Goal: Check status: Check status

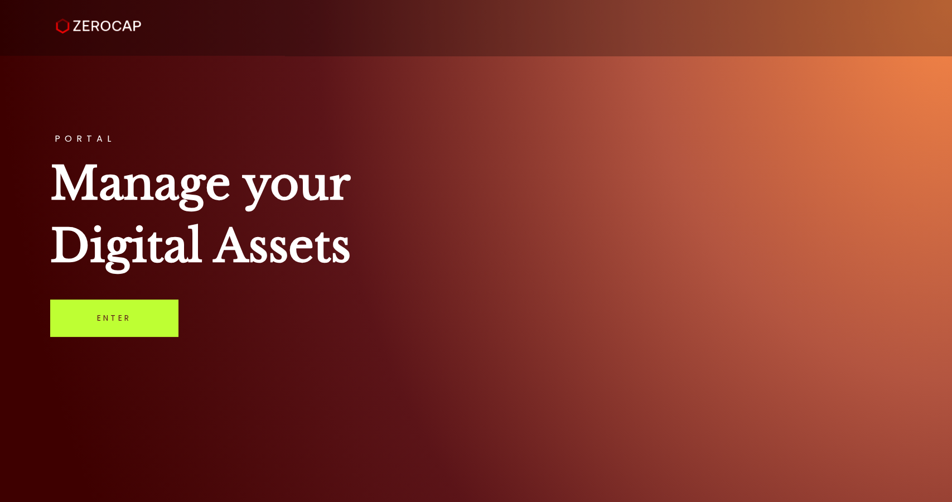
click at [151, 317] on link "Enter" at bounding box center [114, 317] width 128 height 37
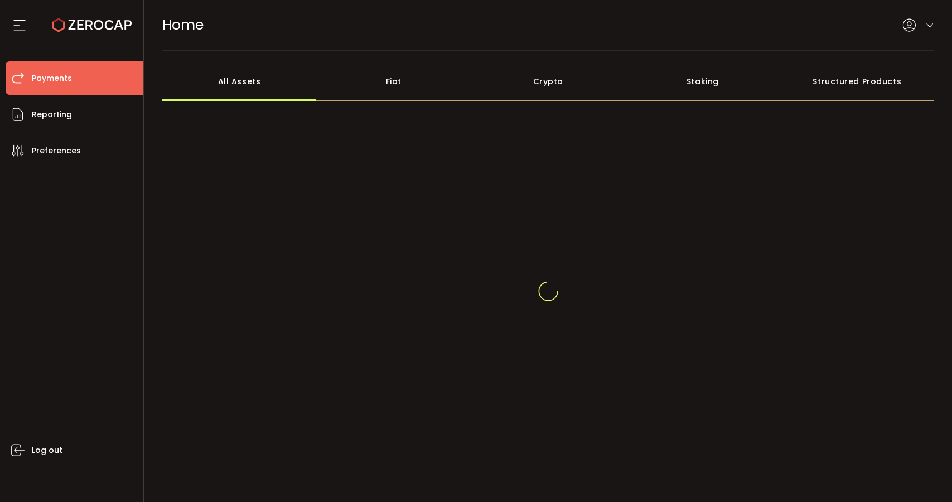
click at [67, 67] on li "Payments" at bounding box center [75, 77] width 138 height 33
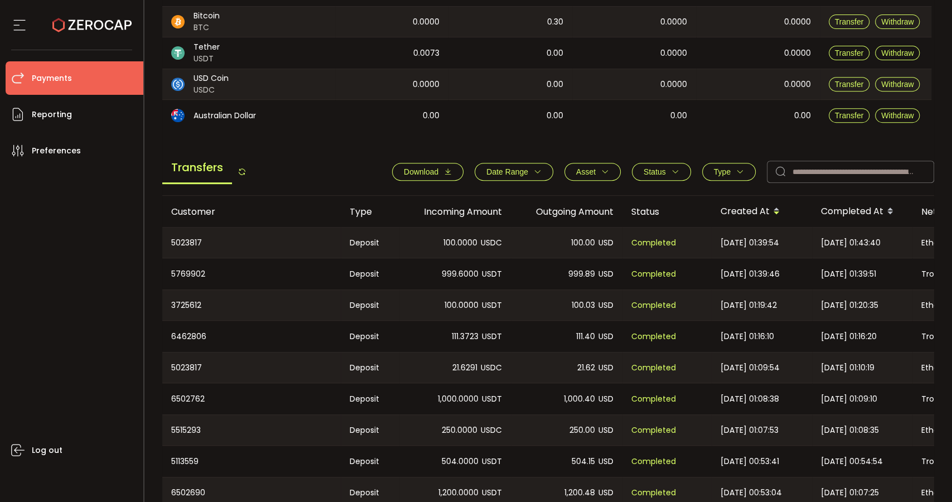
scroll to position [309, 0]
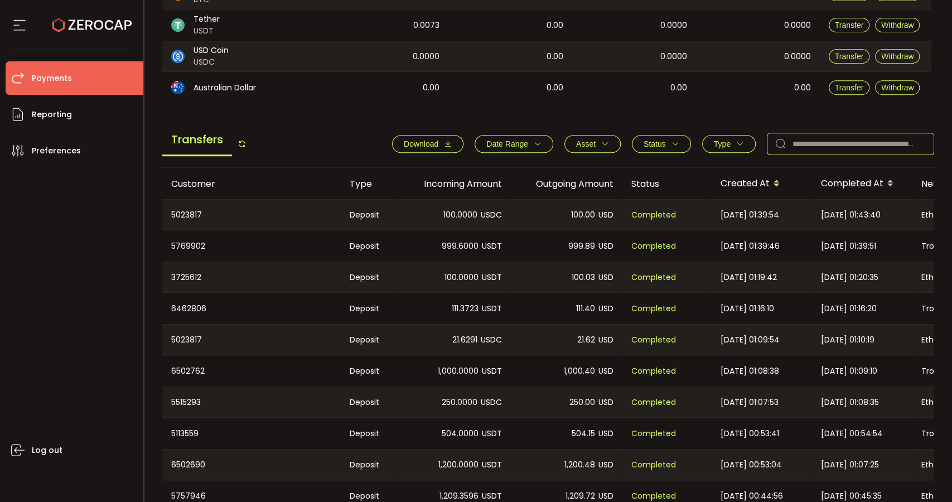
click at [850, 151] on input "text" at bounding box center [849, 144] width 167 height 22
paste input "*******"
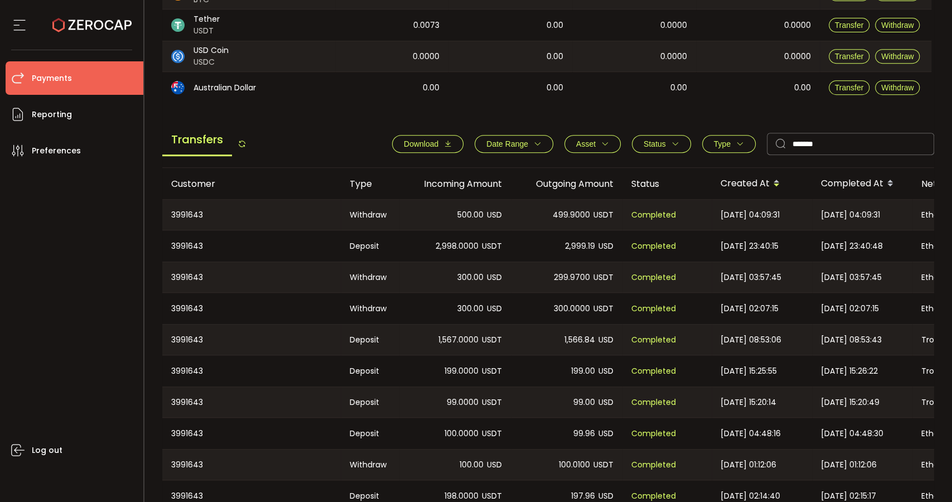
drag, startPoint x: 815, startPoint y: 214, endPoint x: 862, endPoint y: 221, distance: 47.4
click at [862, 221] on div "[DATE] 04:09:31" at bounding box center [862, 215] width 100 height 30
drag, startPoint x: 863, startPoint y: 216, endPoint x: 821, endPoint y: 215, distance: 42.9
click at [821, 215] on span "[DATE] 04:09:31" at bounding box center [850, 214] width 59 height 13
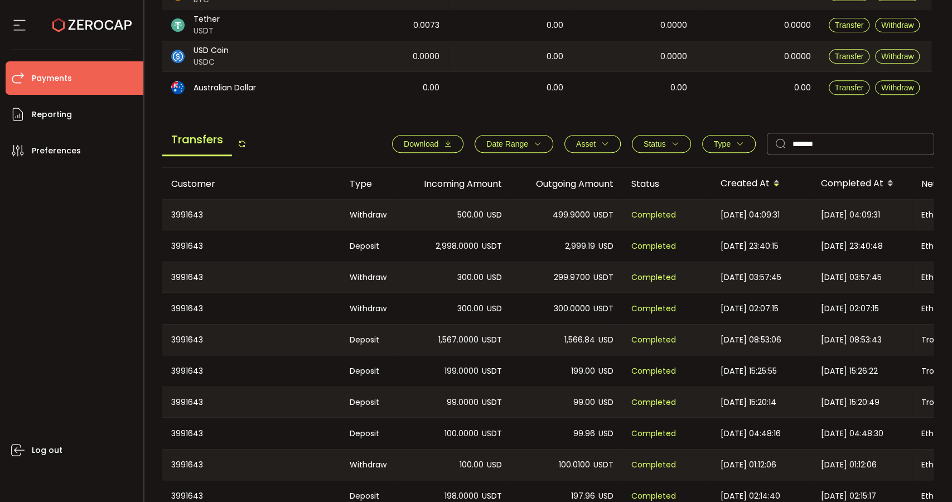
copy span "[DATE]"
drag, startPoint x: 850, startPoint y: 142, endPoint x: 764, endPoint y: 142, distance: 86.4
click at [766, 142] on input "*******" at bounding box center [849, 144] width 167 height 22
paste input "text"
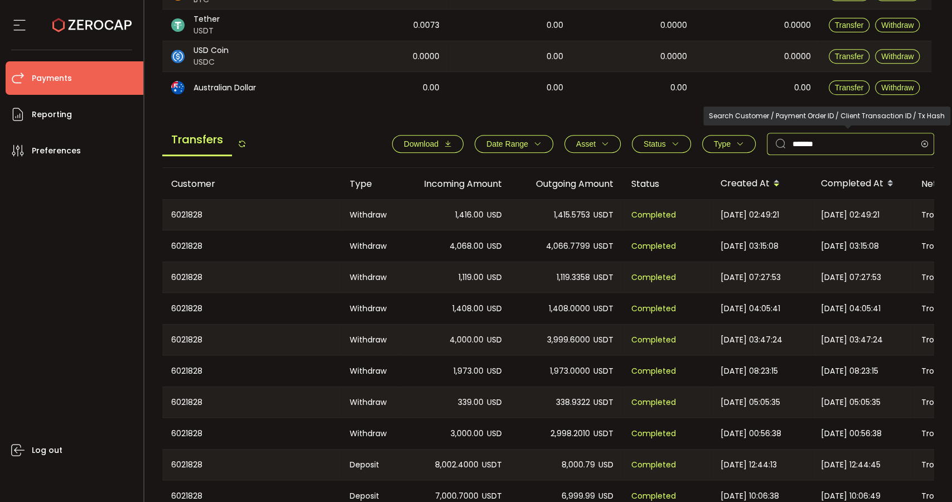
drag, startPoint x: 861, startPoint y: 146, endPoint x: 766, endPoint y: 146, distance: 94.2
click at [766, 146] on div "*******" at bounding box center [849, 144] width 167 height 22
paste input "text"
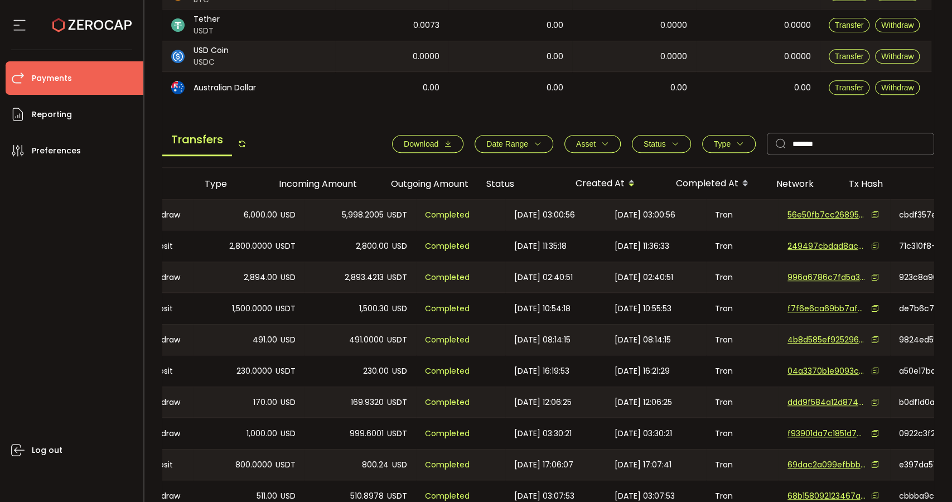
scroll to position [0, 405]
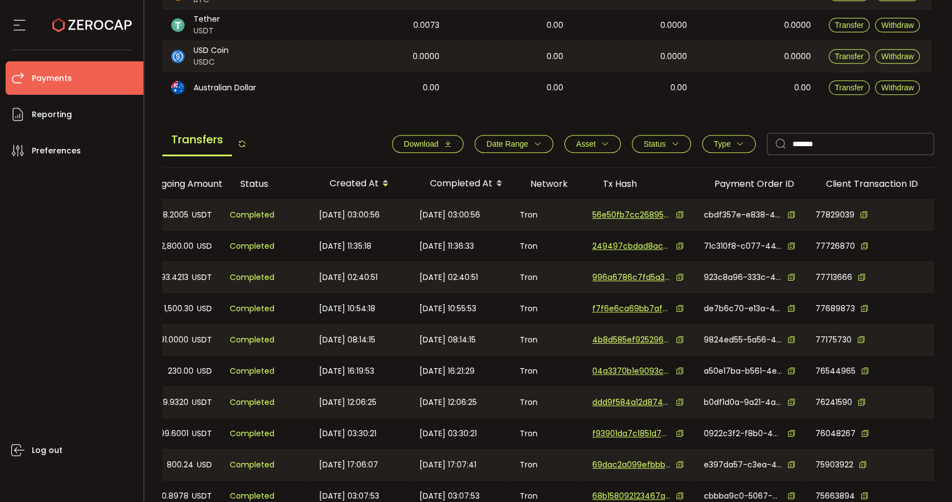
drag, startPoint x: 698, startPoint y: 209, endPoint x: 950, endPoint y: 206, distance: 252.5
click at [950, 206] on section "PDF is being processed and will download to your computer PAYMENTS Buy Power $0…" at bounding box center [548, 251] width 808 height 502
click at [910, 222] on div "77829039" at bounding box center [870, 215] width 128 height 30
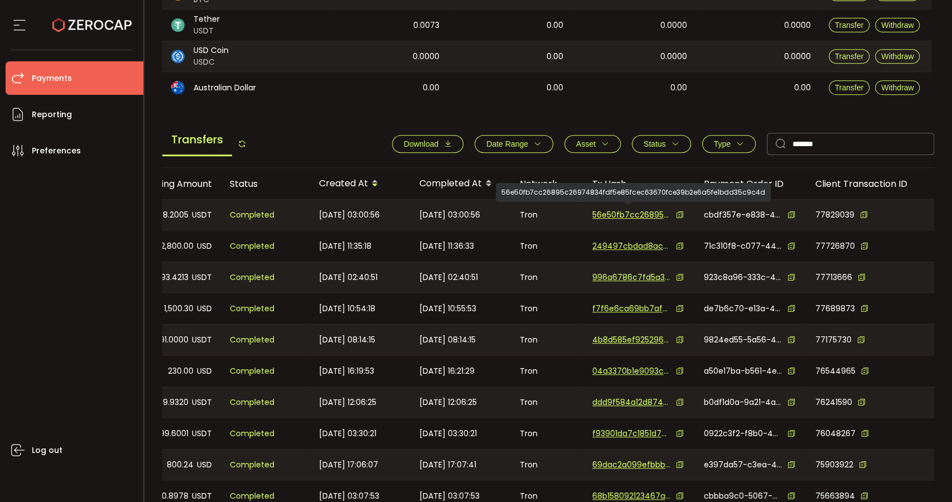
click at [637, 214] on span "56e50fb7cc26895c26974834fdf5e85fcec63670fce39b2e6a5fe1bdd35c9c4d" at bounding box center [631, 215] width 78 height 12
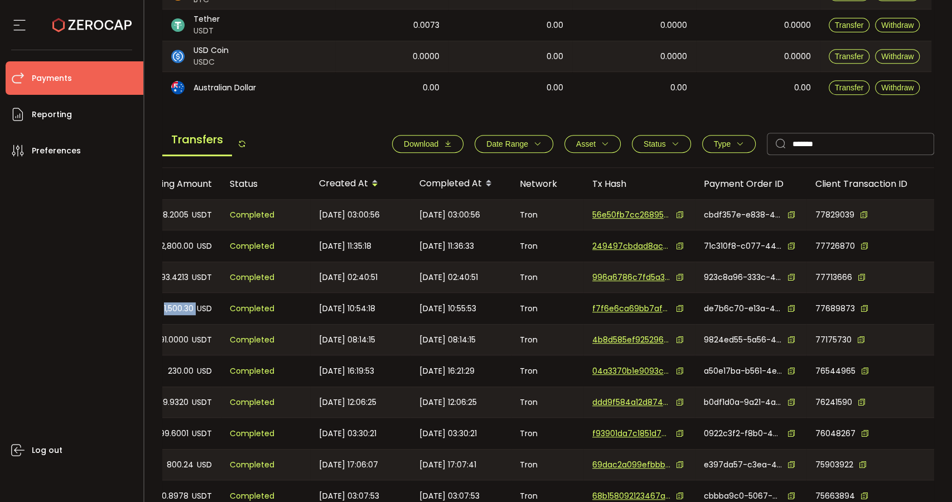
drag, startPoint x: 908, startPoint y: 291, endPoint x: 192, endPoint y: 301, distance: 715.3
click at [194, 300] on tbody "6180149 Withdraw 6,000.00 USD 5,998.2005 USDT Completed [DATE] 03:00:56 [DATE] …" at bounding box center [347, 355] width 1173 height 312
drag, startPoint x: 839, startPoint y: 142, endPoint x: 760, endPoint y: 144, distance: 79.2
click at [760, 144] on div "Download Date Range - Asset BTC ETH EUR GBP USD USDC USDT Clear Apply Status Ap…" at bounding box center [657, 144] width 553 height 22
paste input "text"
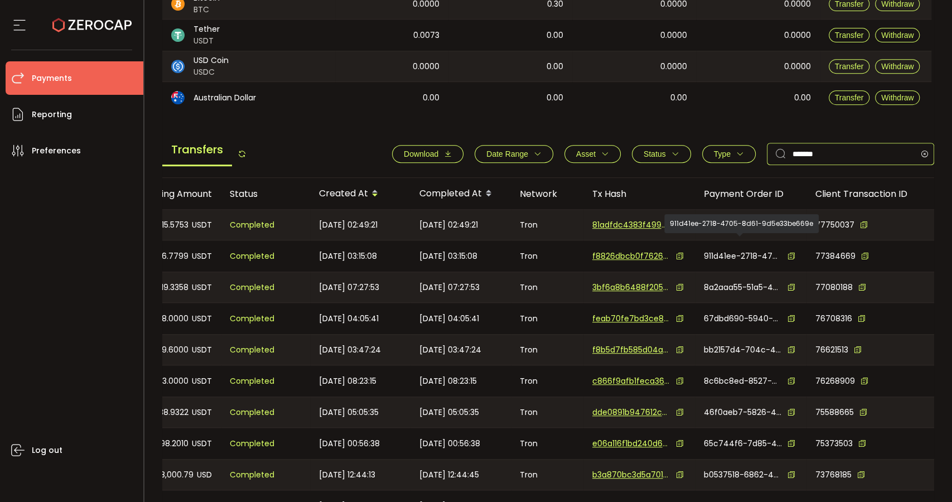
scroll to position [309, 0]
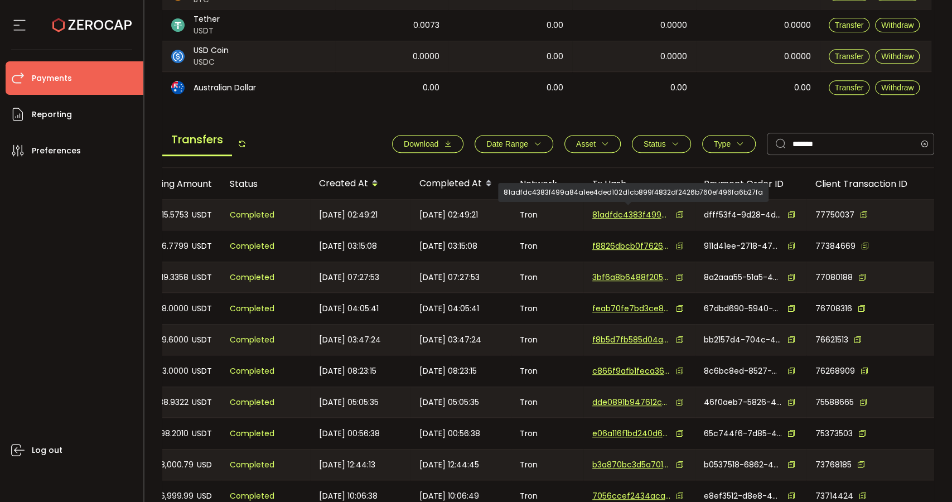
click at [633, 213] on span "81adfdc4383f499a84a1ee4ded102d1cb899f4832df2426b760ef496fa6b27fa" at bounding box center [631, 215] width 78 height 12
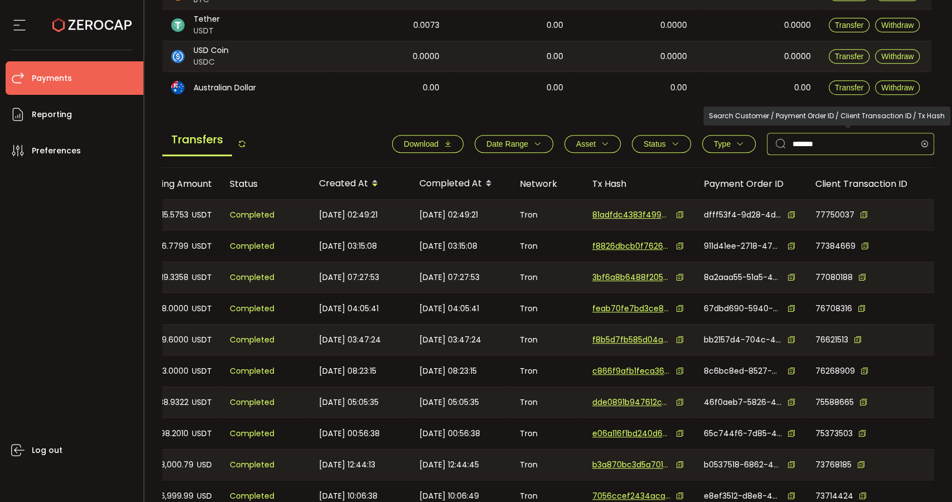
drag, startPoint x: 873, startPoint y: 144, endPoint x: 743, endPoint y: 142, distance: 129.9
click at [743, 142] on div "Download Date Range - Asset BTC ETH EUR GBP USD USDC USDT Clear Apply Status Ap…" at bounding box center [657, 144] width 553 height 22
paste input "text"
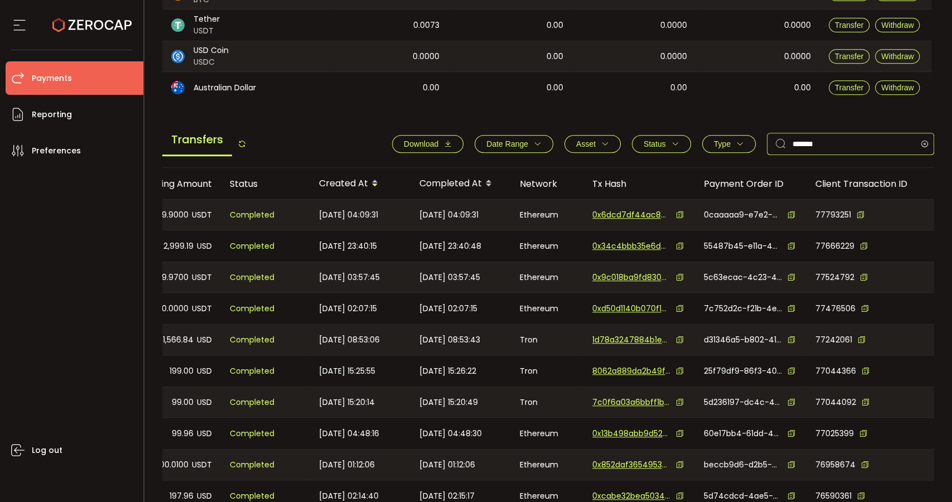
type input "*******"
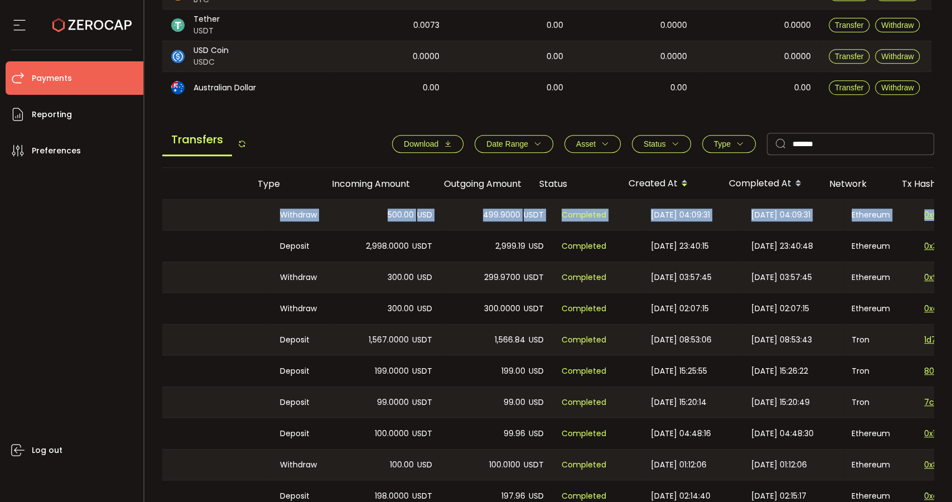
scroll to position [0, 0]
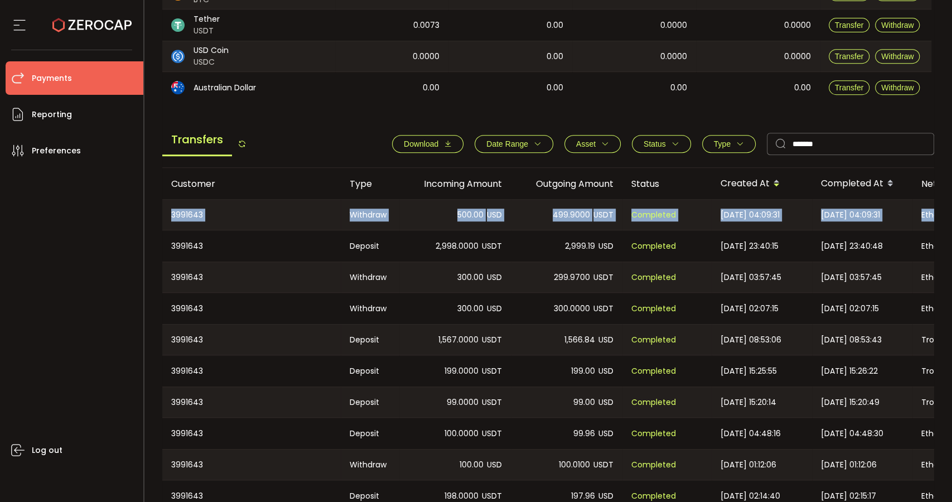
drag, startPoint x: 887, startPoint y: 207, endPoint x: 225, endPoint y: 234, distance: 662.8
click at [149, 221] on main "Home Customers Action Queue Balance Assets Trading Balance Trading Balance (USD…" at bounding box center [548, 150] width 808 height 818
click at [406, 210] on div "500.00 USD" at bounding box center [454, 215] width 111 height 30
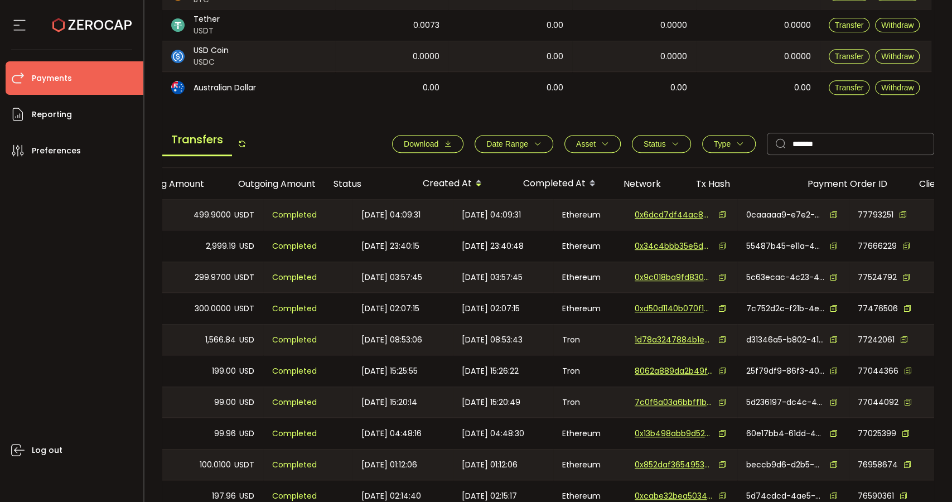
scroll to position [0, 405]
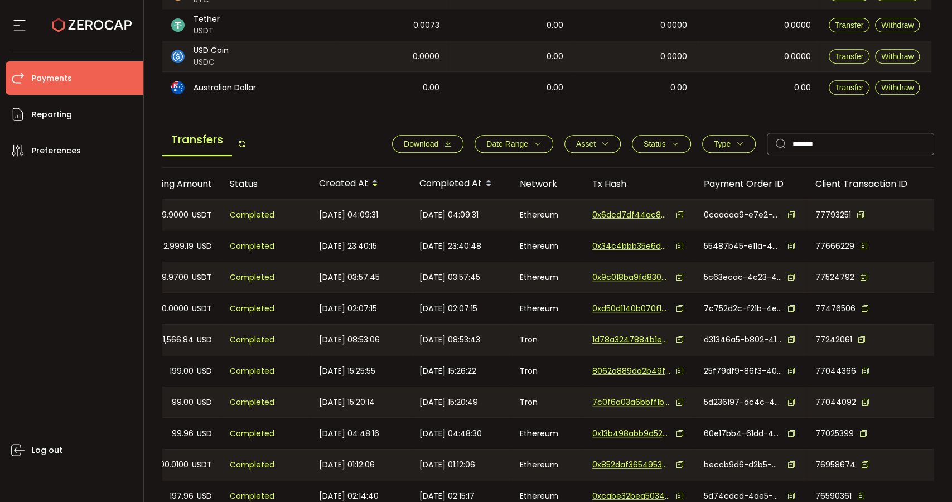
drag, startPoint x: 545, startPoint y: 214, endPoint x: 950, endPoint y: 213, distance: 405.3
click at [950, 213] on section "PDF is being processed and will download to your computer PAYMENTS Buy Power $0…" at bounding box center [548, 251] width 808 height 502
click at [919, 227] on div "77793251" at bounding box center [870, 215] width 128 height 30
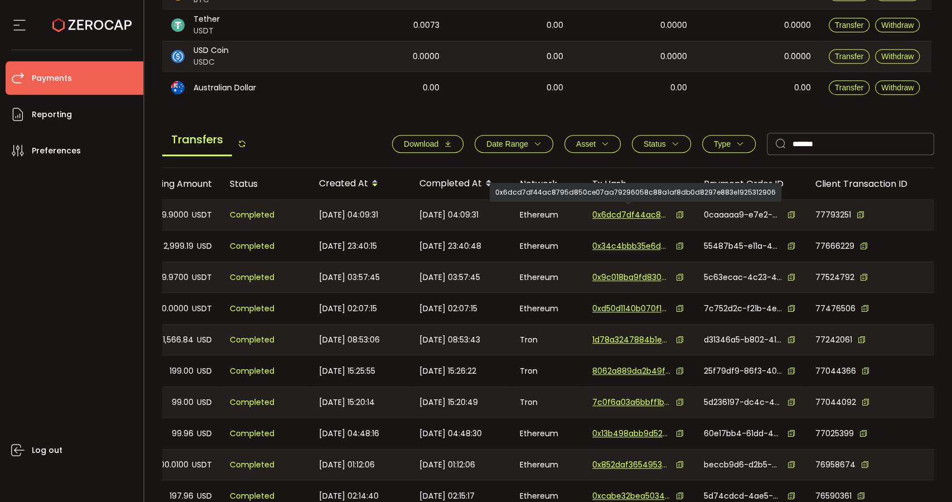
click at [635, 215] on span "0x6dcd7df44ac8795d850ce07aa79296058c88a1af8db0d8297e883e1925312906" at bounding box center [631, 215] width 78 height 12
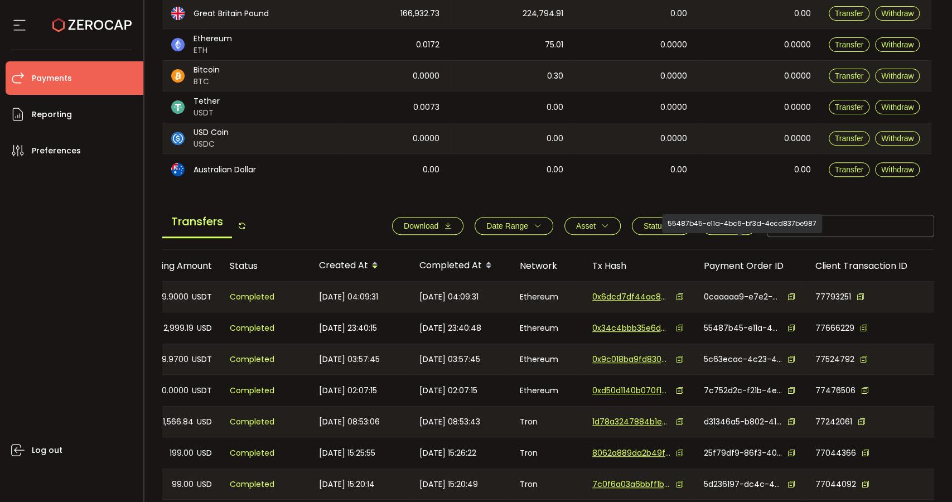
scroll to position [0, 0]
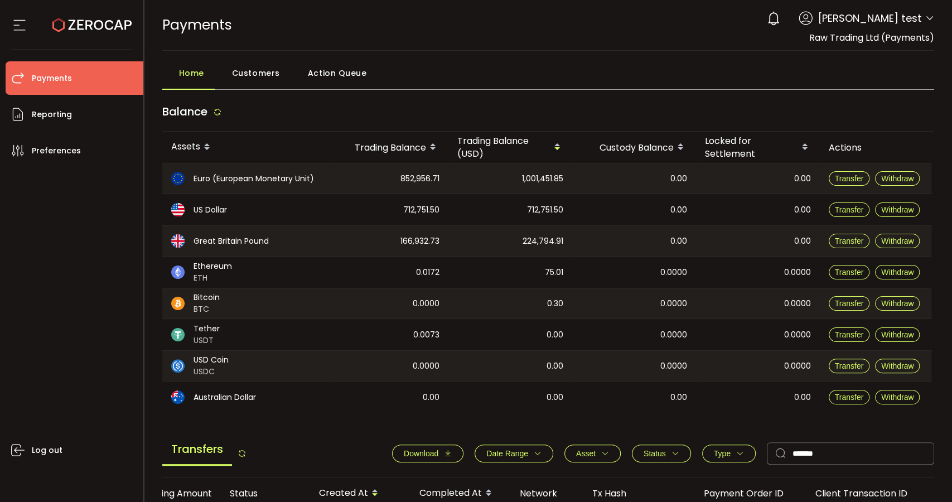
click at [312, 83] on span "Action Queue" at bounding box center [337, 73] width 59 height 22
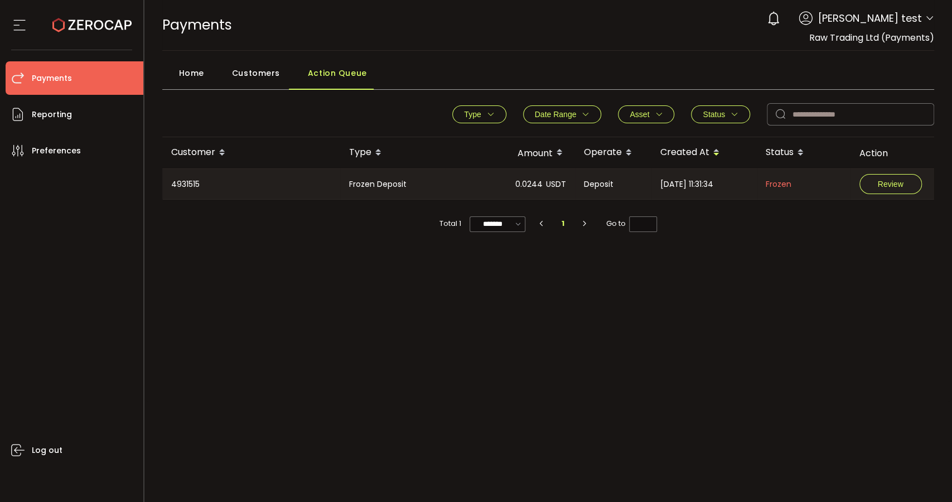
click at [711, 329] on div "Type Pending Deposit Pending Withdrawal Frozen Deposit Frozen Withdrawal Clear …" at bounding box center [548, 244] width 772 height 293
click at [410, 316] on div "Type Pending Deposit Pending Withdrawal Frozen Deposit Frozen Withdrawal Clear …" at bounding box center [548, 244] width 772 height 293
click at [187, 72] on span "Home" at bounding box center [191, 73] width 25 height 22
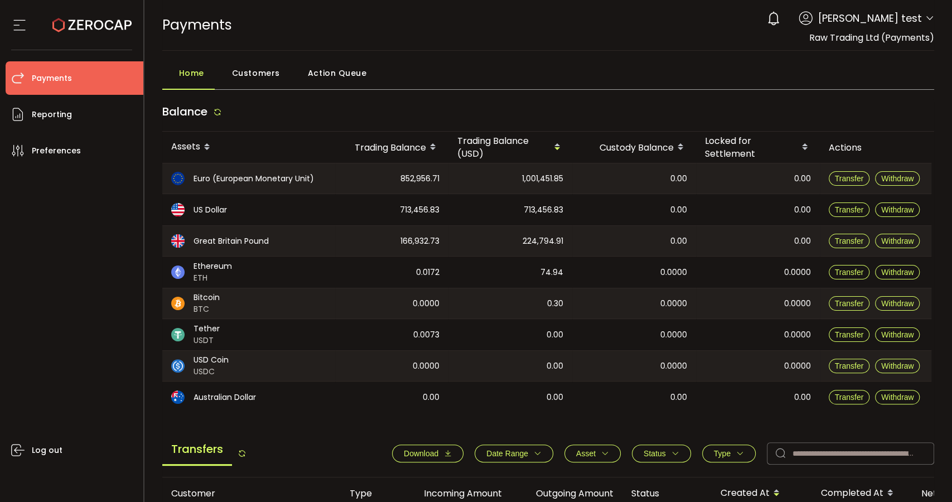
click at [349, 65] on span "Action Queue" at bounding box center [337, 73] width 59 height 22
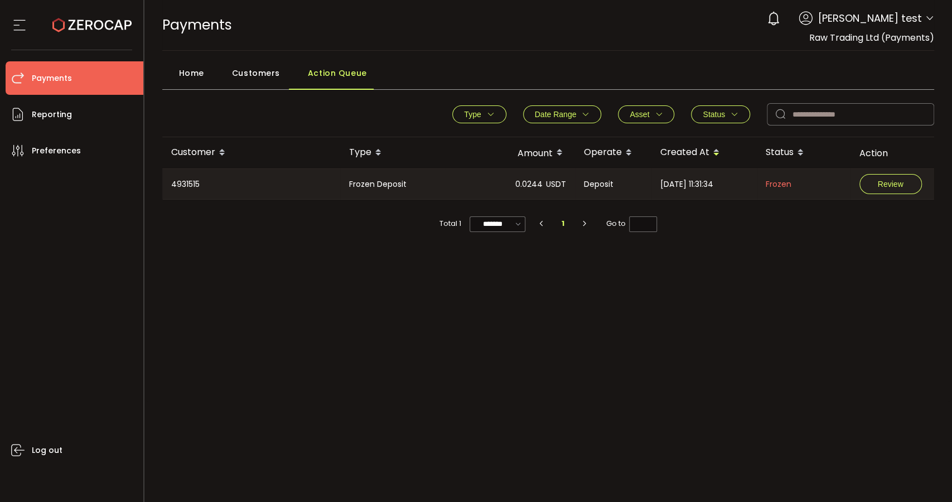
click at [725, 115] on span "Status" at bounding box center [720, 114] width 36 height 9
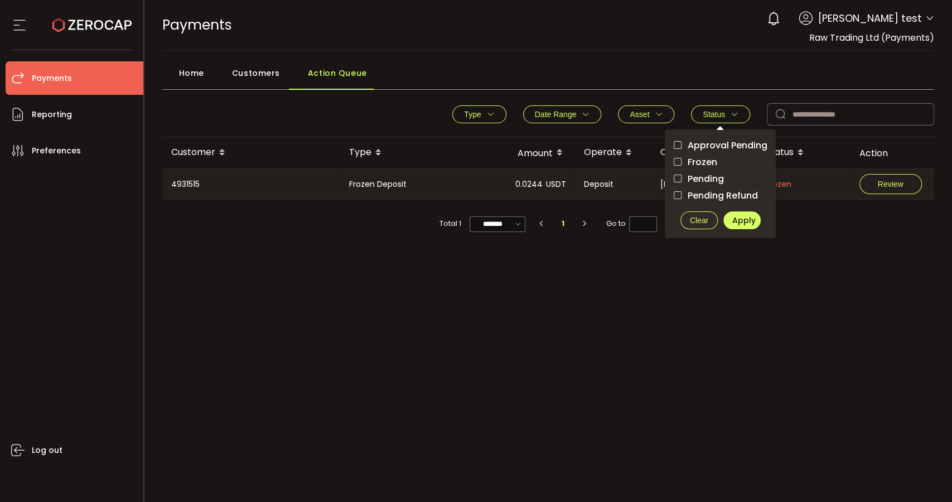
click at [724, 142] on span "Approval Pending" at bounding box center [723, 145] width 85 height 11
click at [743, 215] on span "Apply" at bounding box center [743, 220] width 23 height 11
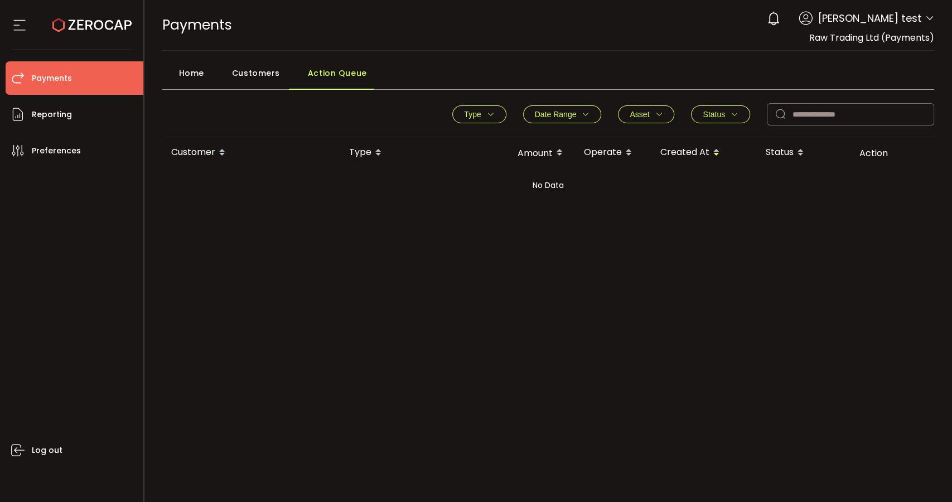
click at [188, 76] on span "Home" at bounding box center [191, 73] width 25 height 22
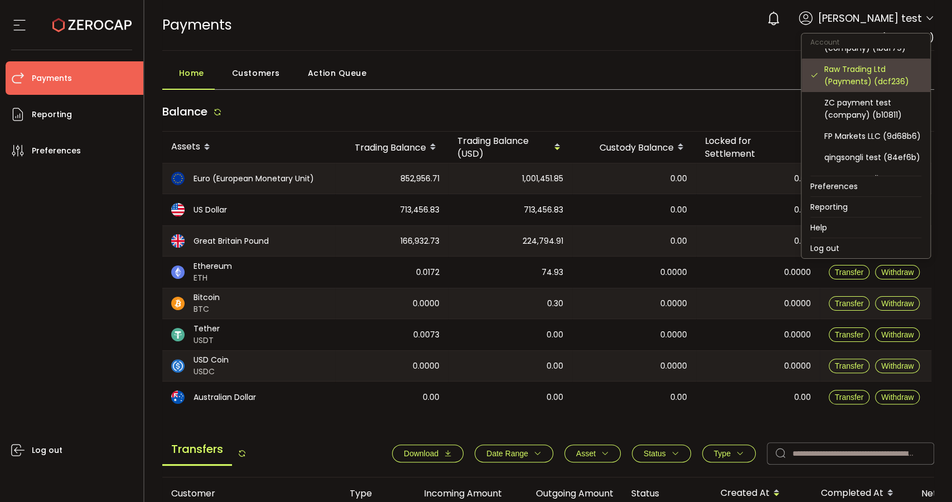
scroll to position [124, 0]
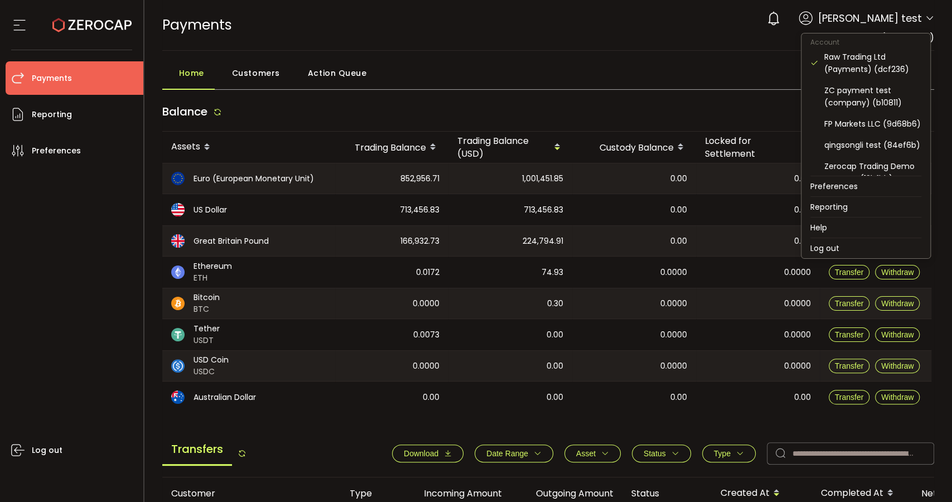
click at [586, 35] on div "PAYMENTS Buy Power $0.00 USD Payments Payments Verify Your Identity 0 [PERSON_N…" at bounding box center [548, 25] width 772 height 50
